Goal: Submit feedback/report problem: Complete application form

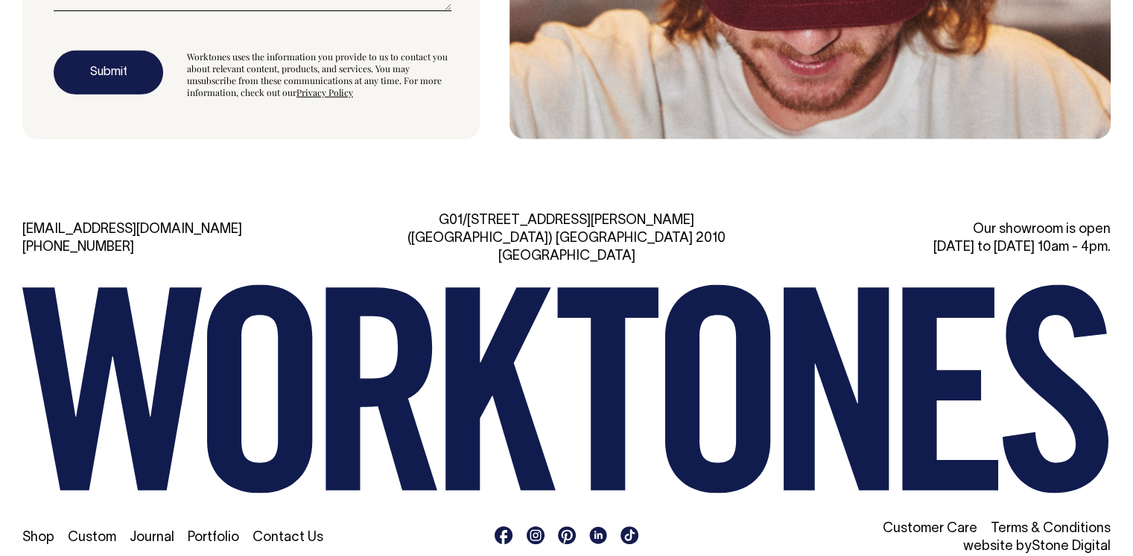
scroll to position [4445, 0]
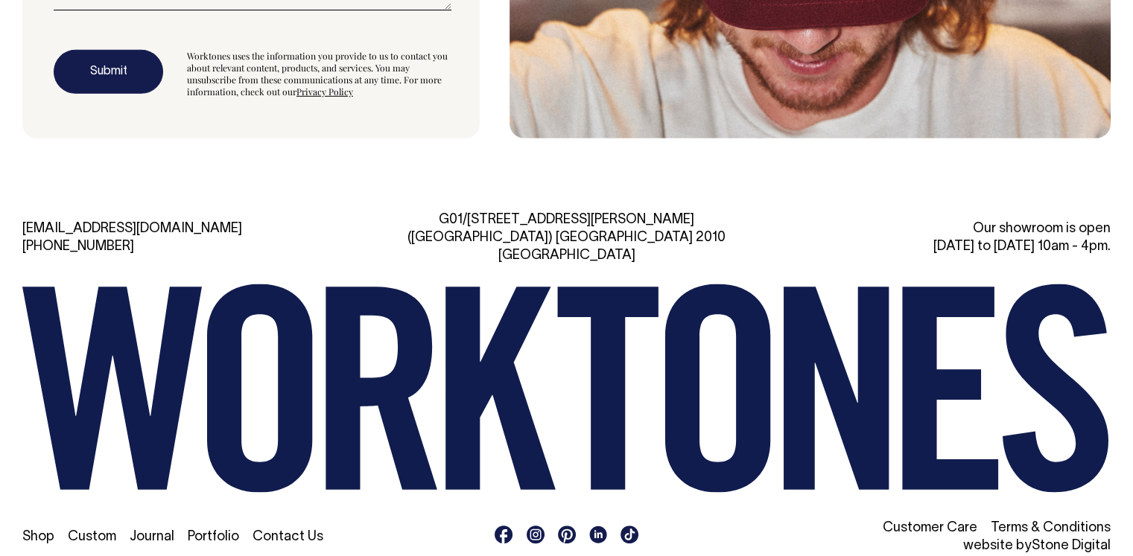
click at [299, 531] on link "Contact Us" at bounding box center [287, 537] width 71 height 13
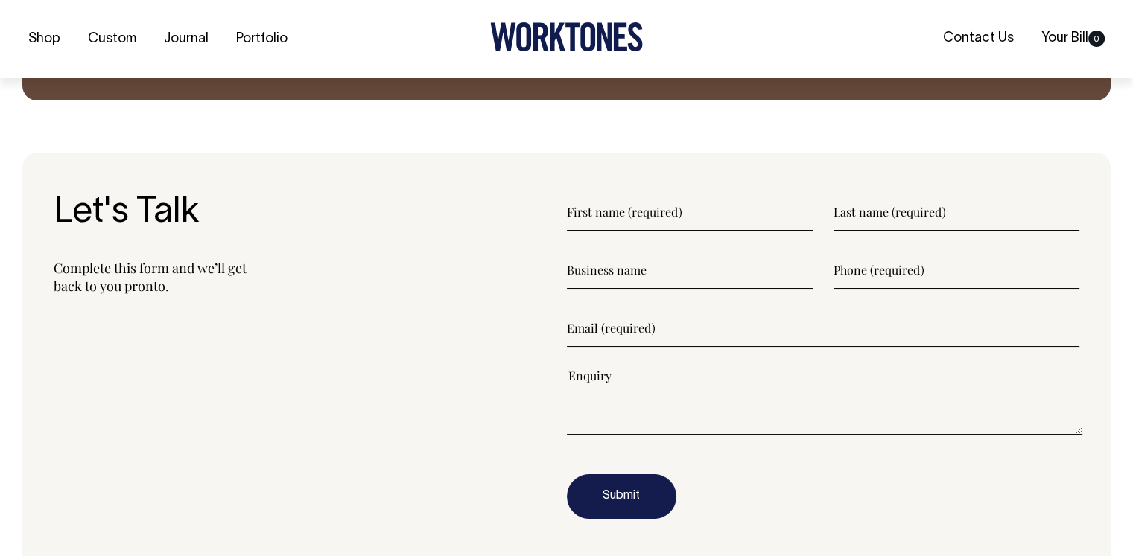
scroll to position [1713, 0]
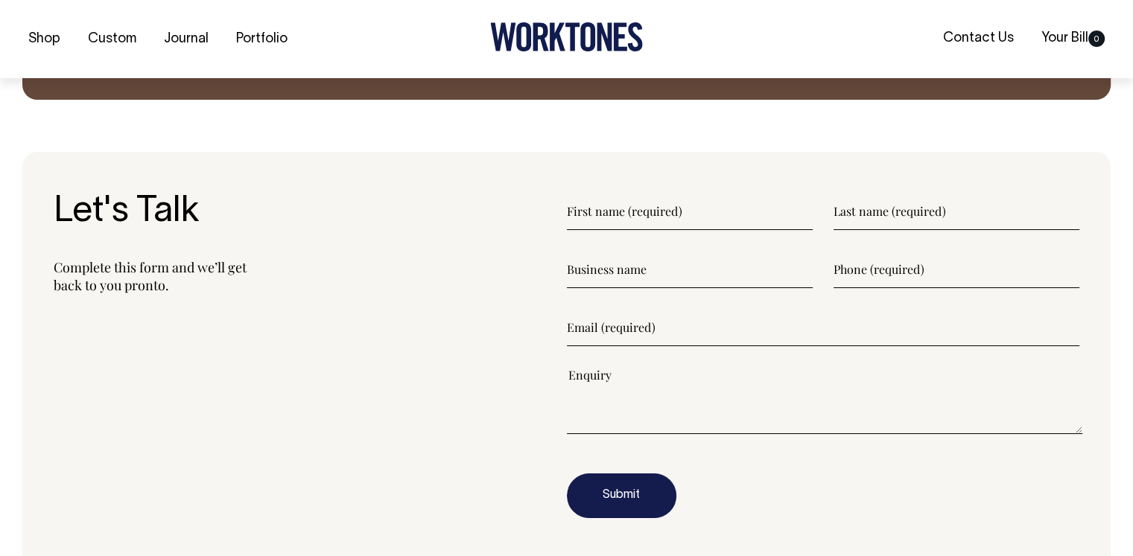
click at [621, 223] on input"] "text" at bounding box center [690, 211] width 246 height 37
click at [626, 209] on input"] "text" at bounding box center [690, 211] width 246 height 37
paste input"] "[PERSON_NAME] [EMAIL_ADDRESS][DOMAIN_NAME] 051085675555 FOREMOST HATS LTD"
drag, startPoint x: 815, startPoint y: 209, endPoint x: 712, endPoint y: 212, distance: 102.9
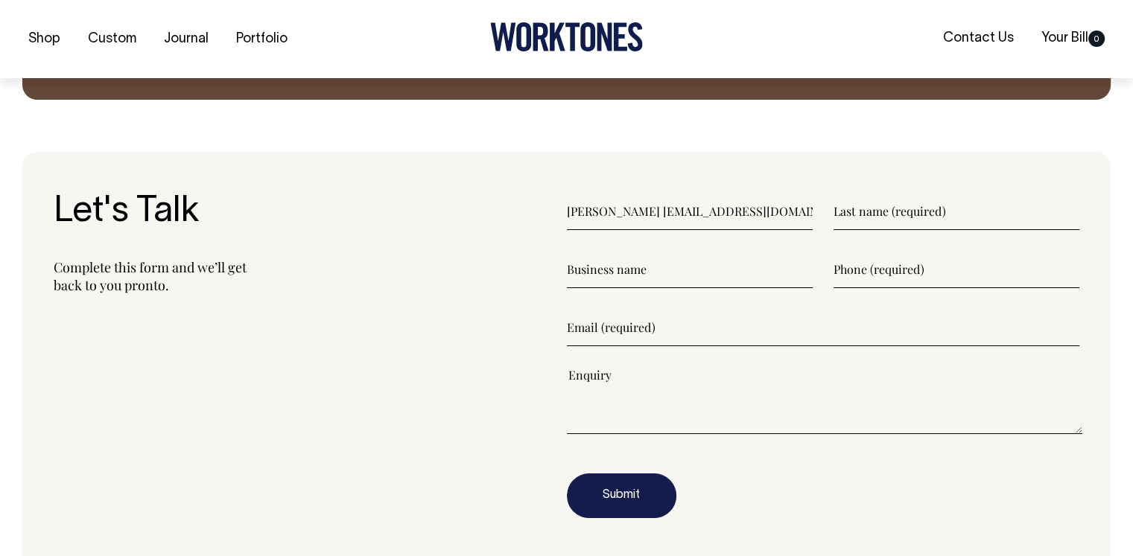
click at [712, 212] on div "Alice Lee gm.4mostcaps@gmail.com 051085675555 FOREMOST HATS LTD" at bounding box center [823, 211] width 513 height 37
drag, startPoint x: 596, startPoint y: 212, endPoint x: 870, endPoint y: 211, distance: 274.1
click at [870, 211] on div "Alice Lee gm.4mostcaps@gmail.com 051085675555 FOREMOST HATS LTD" at bounding box center [823, 211] width 513 height 37
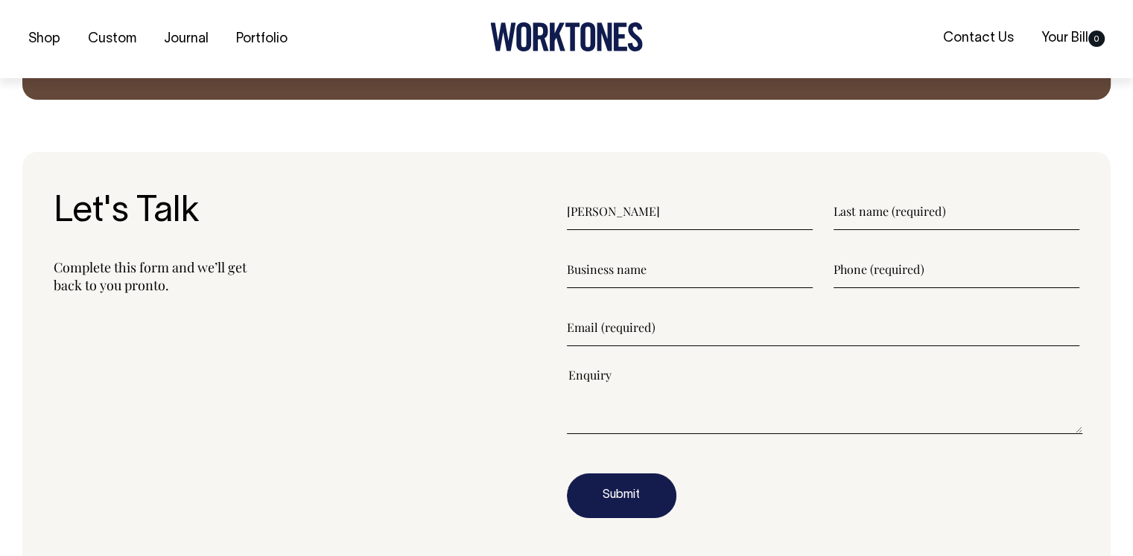
type input"] "Alice"
click at [861, 212] on input"] "text" at bounding box center [956, 211] width 246 height 37
paste input"] "Lee gm.4mostcaps@gmail.com 051085675555 FOREMOST HATS LTD"
drag, startPoint x: 1075, startPoint y: 212, endPoint x: 855, endPoint y: 212, distance: 220.5
click at [855, 212] on input"] "Lee gm.4mostcaps@gmail.com 051085675555 FOREMOST HATS LTD" at bounding box center [956, 211] width 246 height 37
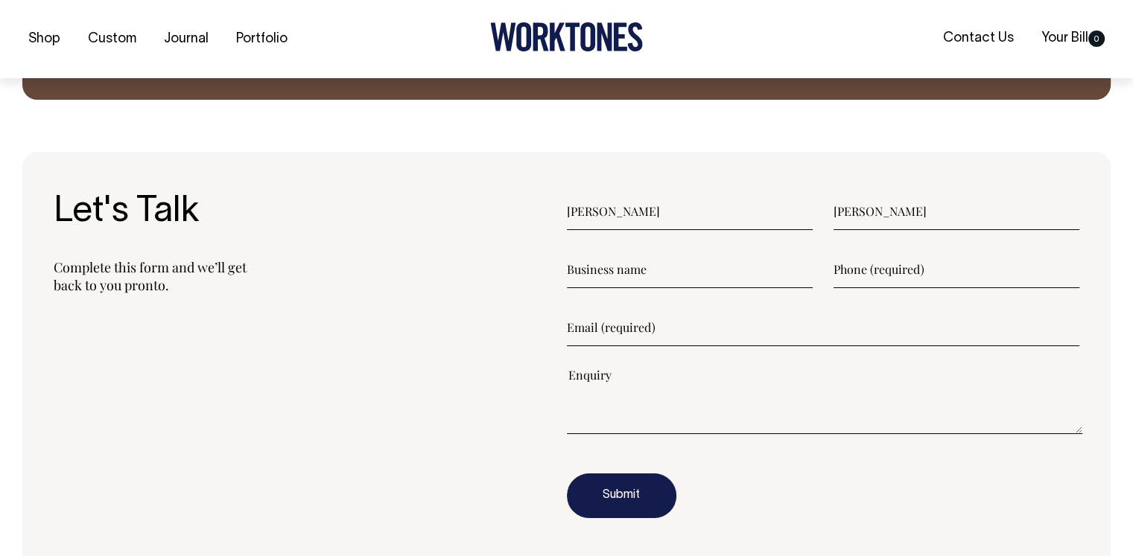
type input"] "Lee"
click at [617, 267] on input"] "text" at bounding box center [690, 269] width 246 height 37
paste input"] "gm.4mostcaps@gmail.com 051085675555 FOREMOST HATS LTD"
drag, startPoint x: 696, startPoint y: 272, endPoint x: 615, endPoint y: 272, distance: 80.4
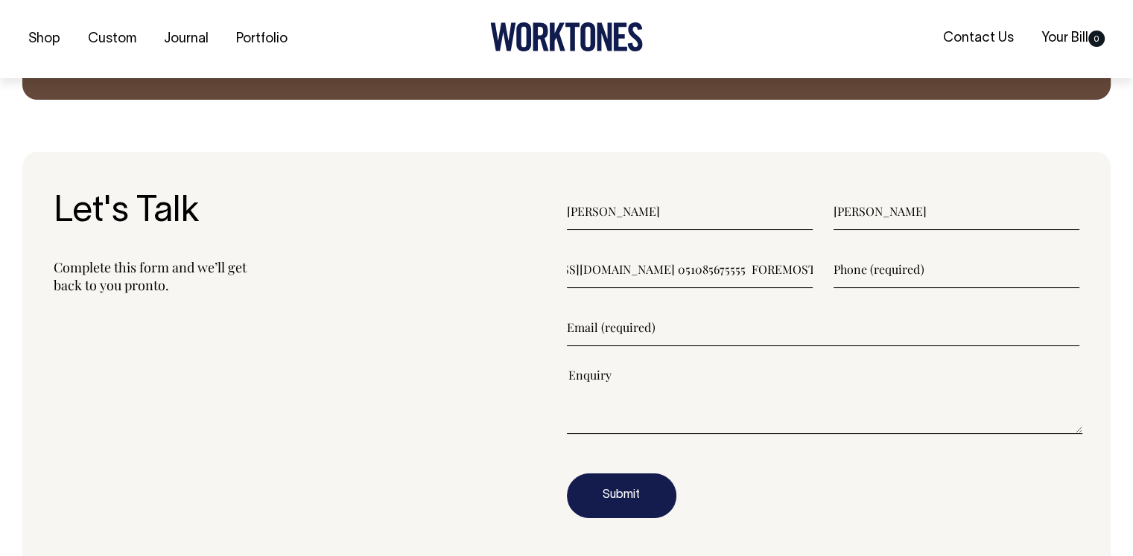
click at [614, 272] on input"] "gm.4mostcaps@gmail.com 051085675555 FOREMOST HATS LTD" at bounding box center [690, 269] width 246 height 37
click at [701, 259] on input"] "gm.4mostcaps@gmail.com 051085675555 FOREMOST HATS LTD" at bounding box center [690, 269] width 246 height 37
drag, startPoint x: 691, startPoint y: 266, endPoint x: 545, endPoint y: 271, distance: 146.1
click at [545, 271] on section "Let's Talk Complete this form and we’ll get back to you pronto. Alice Lee gm.4m…" at bounding box center [566, 366] width 1088 height 428
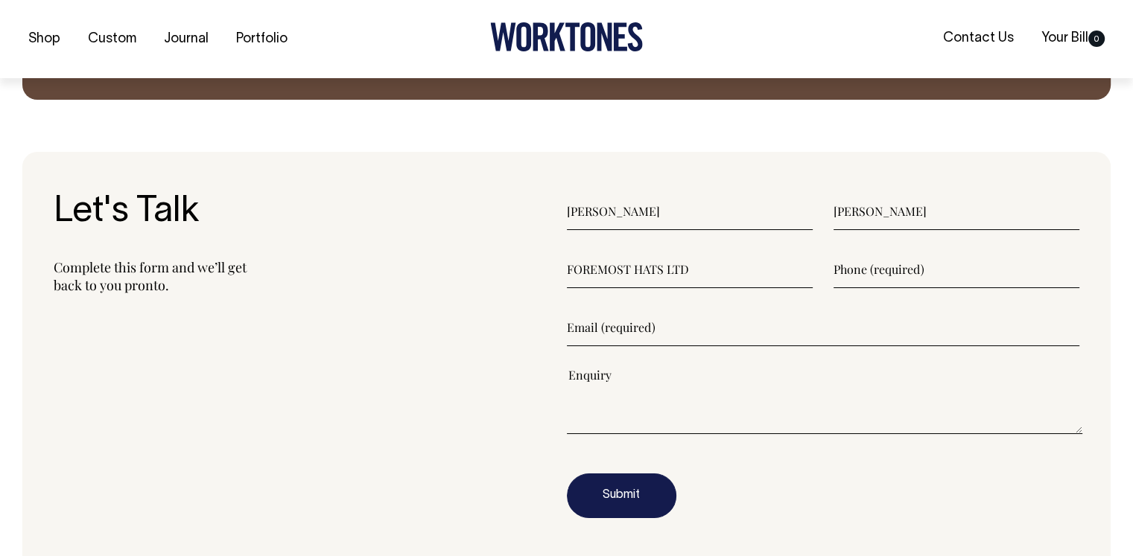
type input"] "FOREMOST HATS LTD"
click at [864, 264] on input"] "text" at bounding box center [956, 269] width 246 height 37
paste input"] "gm.4mostcaps@gmail.com 051085675555 FOREMOST HATS LTD"
drag, startPoint x: 886, startPoint y: 270, endPoint x: 763, endPoint y: 280, distance: 123.3
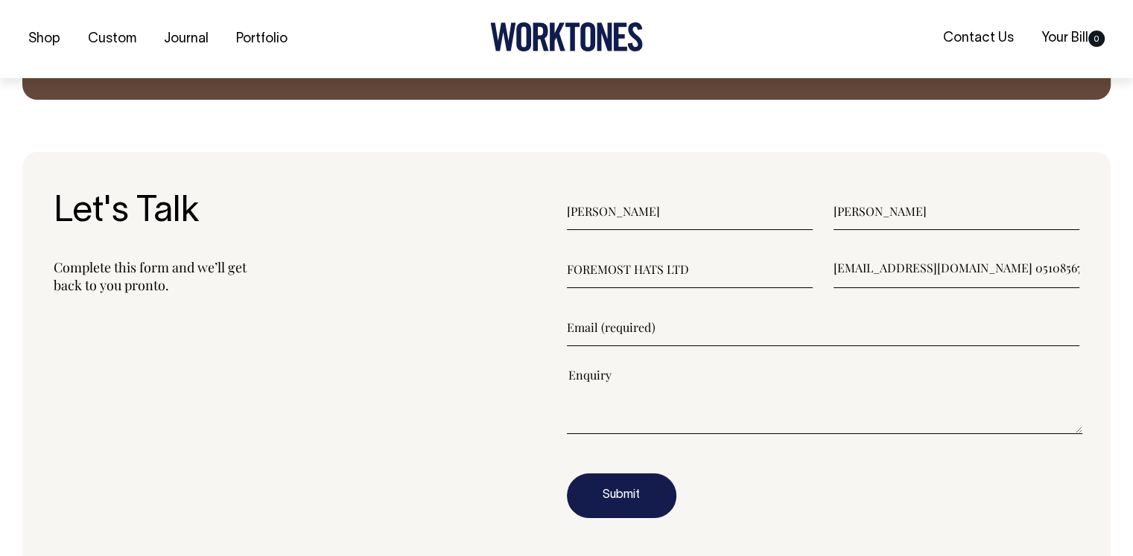
click at [763, 280] on div "FOREMOST HATS LTD gm.4mostcaps@gmail.com 051085675555 FOREMOST HATS LTD" at bounding box center [823, 269] width 513 height 37
drag, startPoint x: 1031, startPoint y: 266, endPoint x: 896, endPoint y: 268, distance: 134.8
click at [896, 268] on input"] "051085675555 FOREMOST HATS LTD" at bounding box center [956, 269] width 246 height 37
type input"] "051085675555"
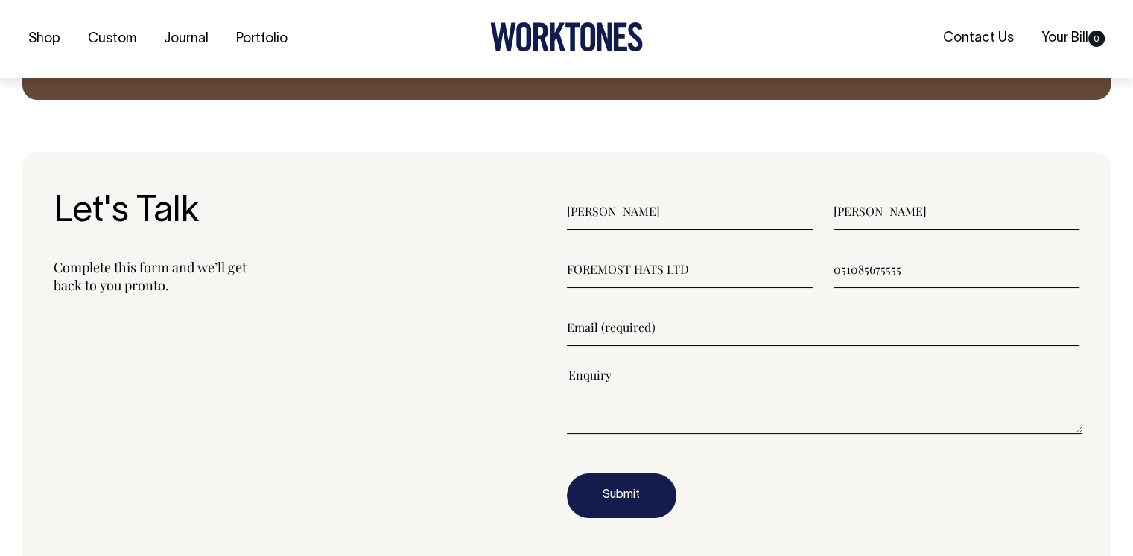
click at [626, 323] on input"] "email" at bounding box center [823, 327] width 513 height 37
paste input"] "gm.4mostcaps@gmail.com 051085675555 FOREMOST HATS LTD"
drag, startPoint x: 919, startPoint y: 325, endPoint x: 707, endPoint y: 331, distance: 212.3
click at [708, 331] on input"] "gm.4mostcaps@gmail.com" at bounding box center [823, 327] width 513 height 37
type input"] "gm.4mostcaps@gmail.com"
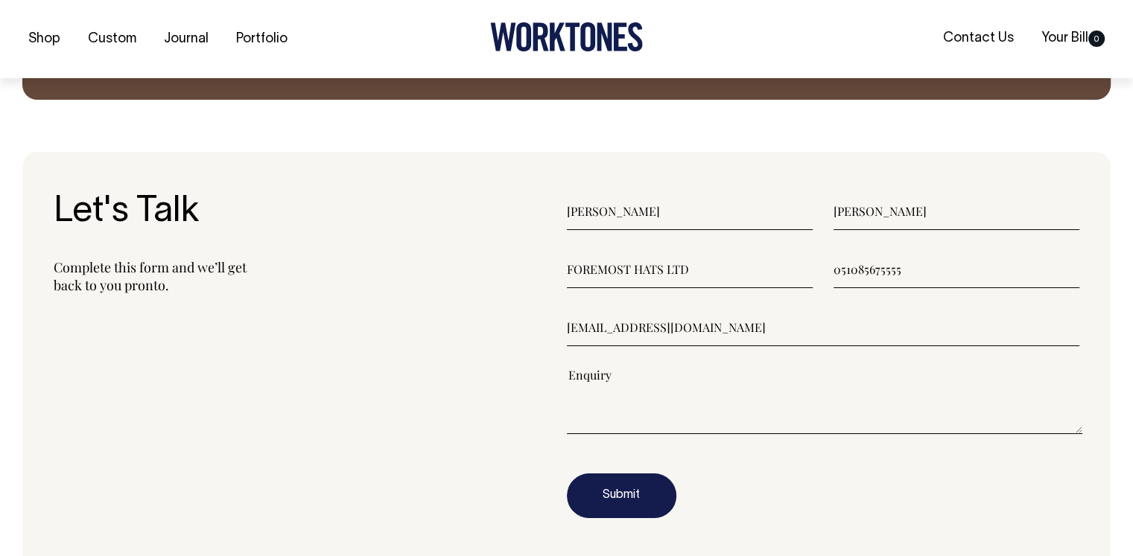
click at [623, 373] on textarea"] at bounding box center [825, 400] width 516 height 67
paste textarea"] "Hello, I hope this message finds you well. If you have any inquiries for Bucket…"
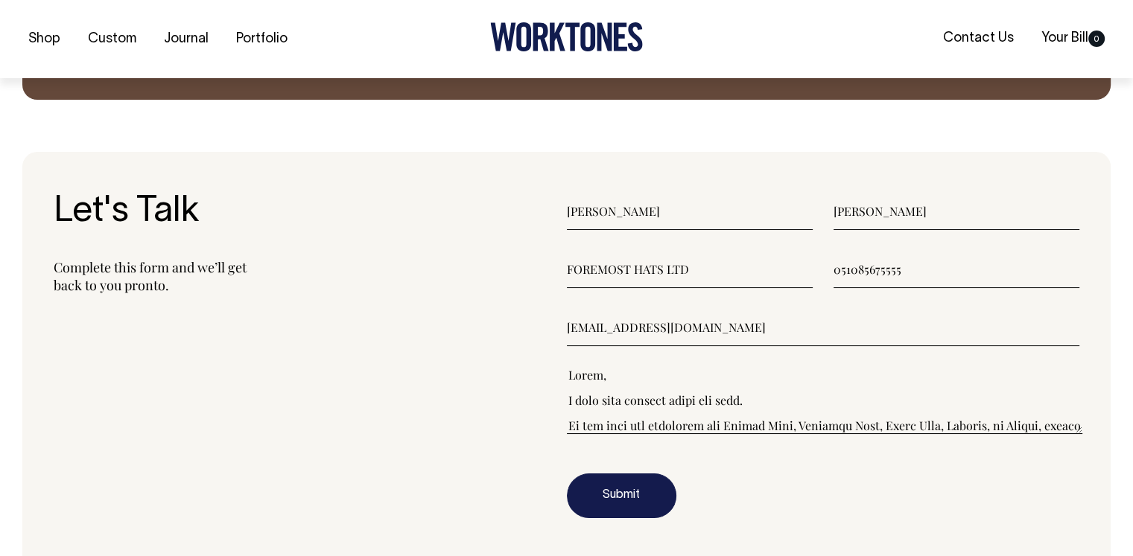
scroll to position [443, 0]
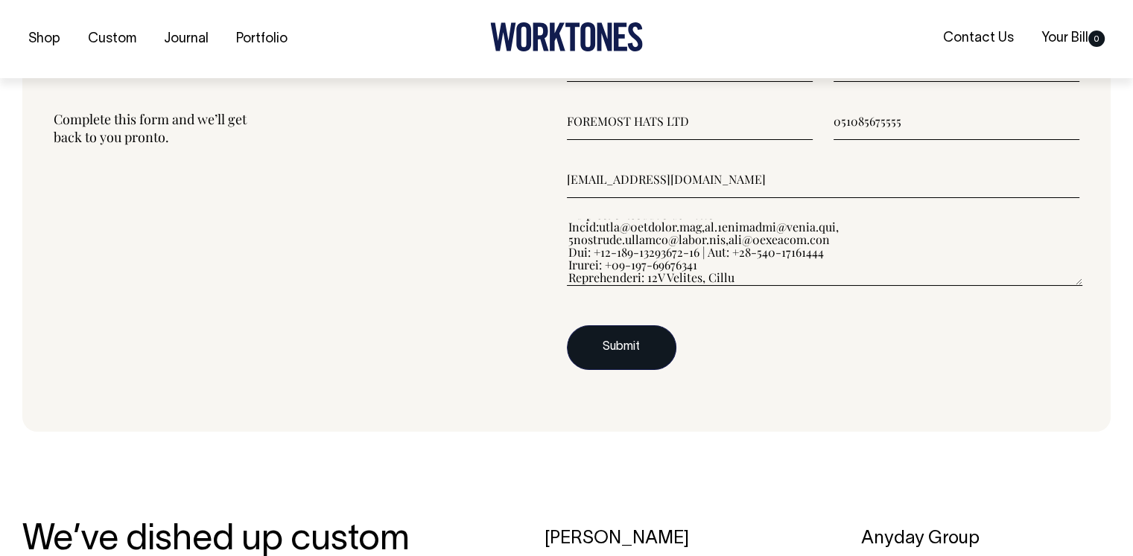
type textarea"] "Hello, I hope this message finds you well. If you have any inquiries for Bucket…"
click at [644, 358] on button "Submit" at bounding box center [621, 347] width 109 height 45
click at [836, 124] on input"] "051085675555" at bounding box center [956, 120] width 246 height 37
click at [930, 129] on input"] "51085675555" at bounding box center [956, 120] width 246 height 37
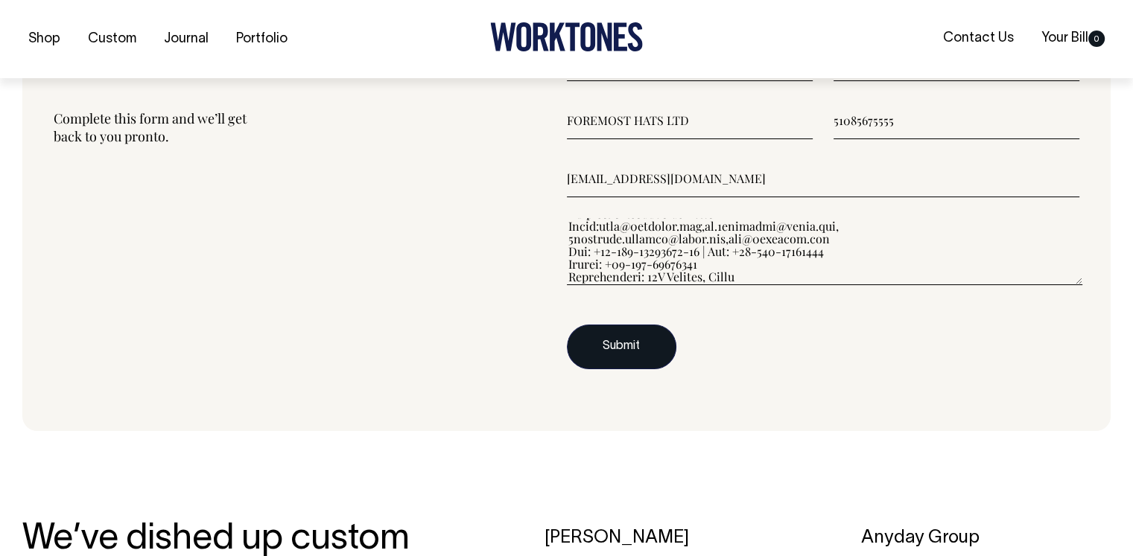
click at [620, 346] on button "Submit" at bounding box center [621, 347] width 109 height 45
click at [848, 118] on input"] "51085675555" at bounding box center [956, 120] width 246 height 37
drag, startPoint x: 909, startPoint y: 118, endPoint x: 815, endPoint y: 133, distance: 95.8
click at [815, 133] on div "FOREMOST HATS LTD 51085675555" at bounding box center [823, 120] width 513 height 37
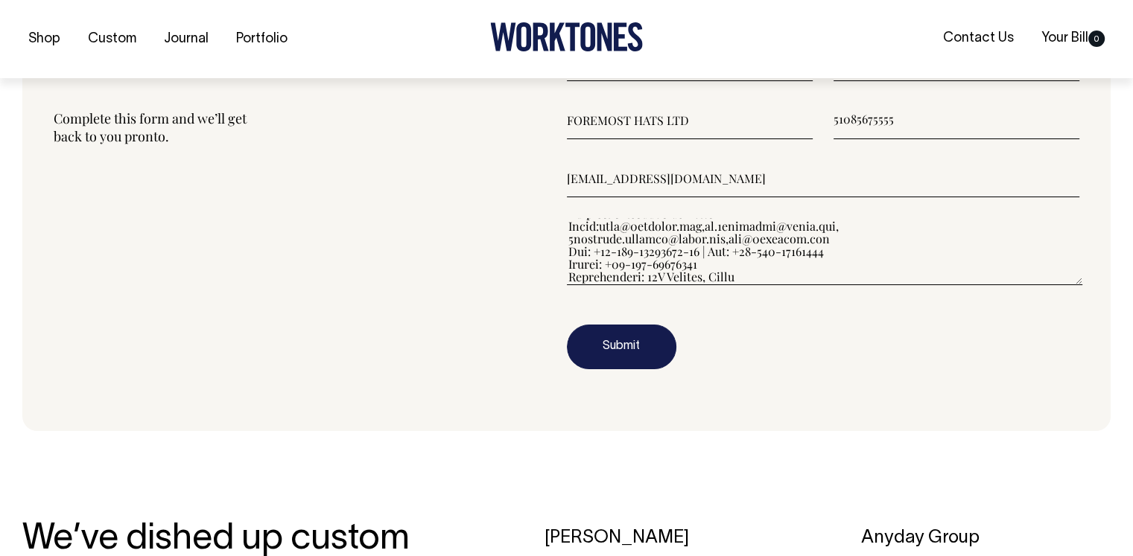
click at [839, 124] on input"] "51085675555" at bounding box center [956, 120] width 246 height 37
click at [834, 118] on input"] "51085675555" at bounding box center [956, 120] width 246 height 37
type input"] "+8651085675555"
click at [638, 349] on button "Submit" at bounding box center [621, 347] width 109 height 45
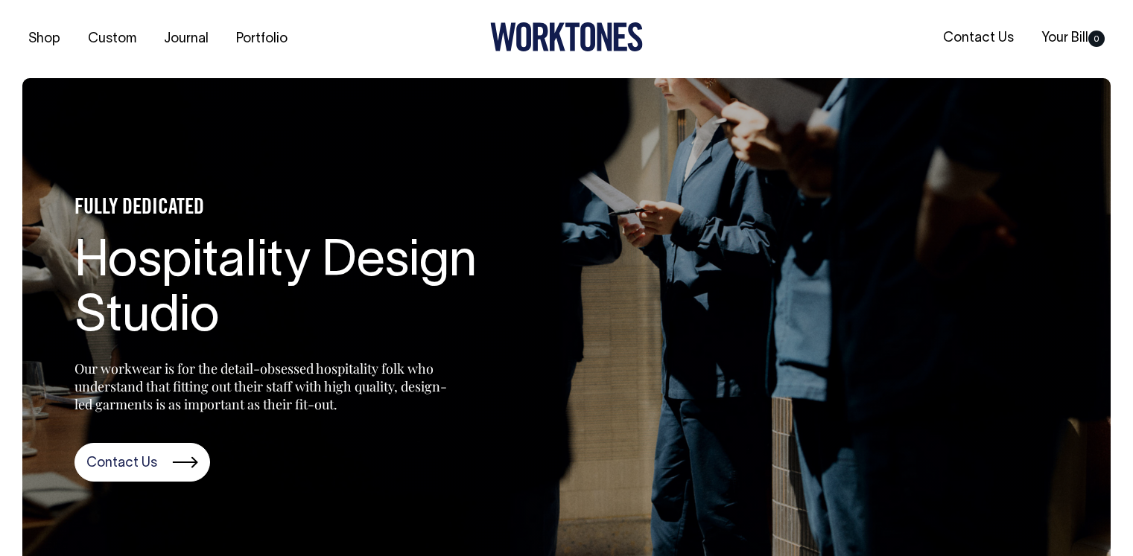
scroll to position [1862, 0]
